Goal: Find specific page/section: Find specific page/section

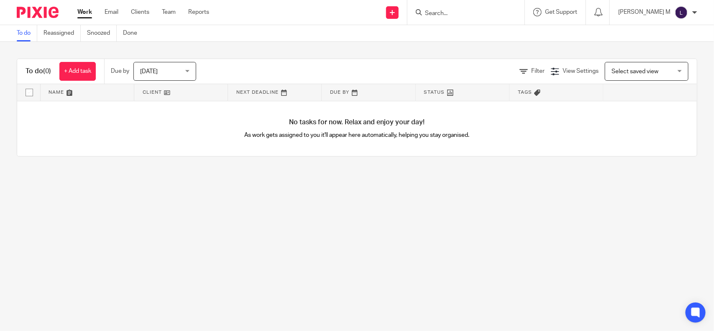
click at [448, 10] on input "Search" at bounding box center [461, 14] width 75 height 8
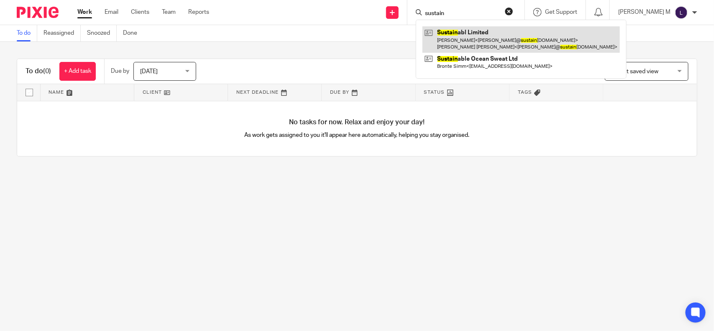
type input "sustain"
click at [492, 28] on link at bounding box center [520, 39] width 197 height 26
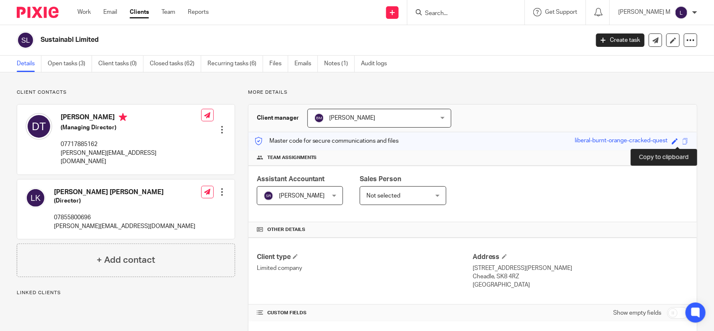
click at [682, 140] on span at bounding box center [685, 141] width 6 height 6
